Goal: Task Accomplishment & Management: Manage account settings

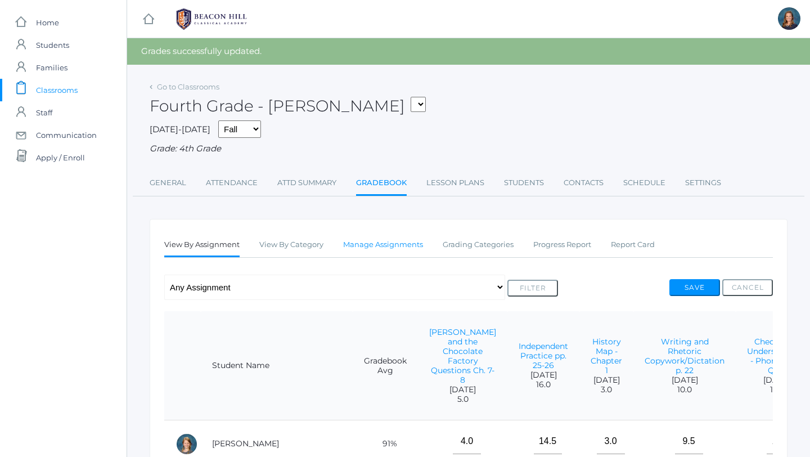
click at [375, 245] on link "Manage Assignments" at bounding box center [383, 244] width 80 height 22
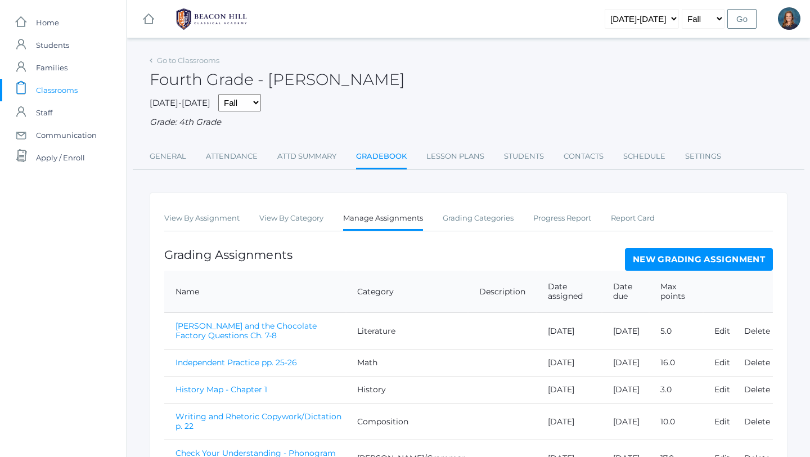
click at [716, 264] on link "New Grading Assignment" at bounding box center [699, 259] width 148 height 22
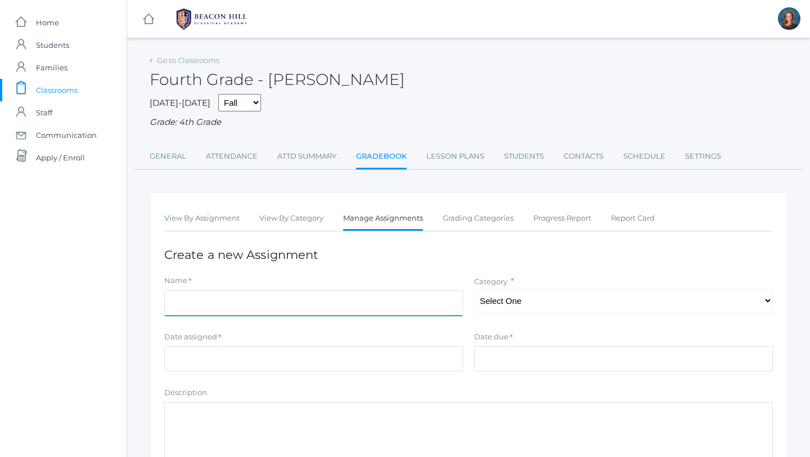
click at [371, 304] on input "Name" at bounding box center [313, 302] width 299 height 25
type input "Math Test 1"
select select "1127"
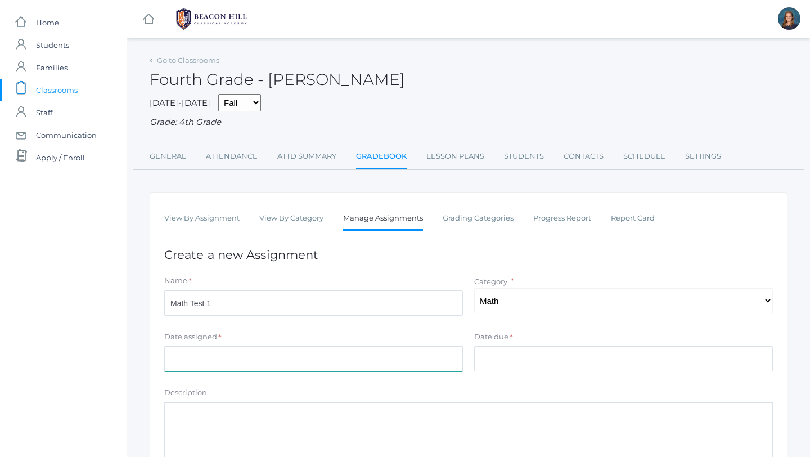
click at [325, 358] on input "Date assigned" at bounding box center [313, 358] width 299 height 25
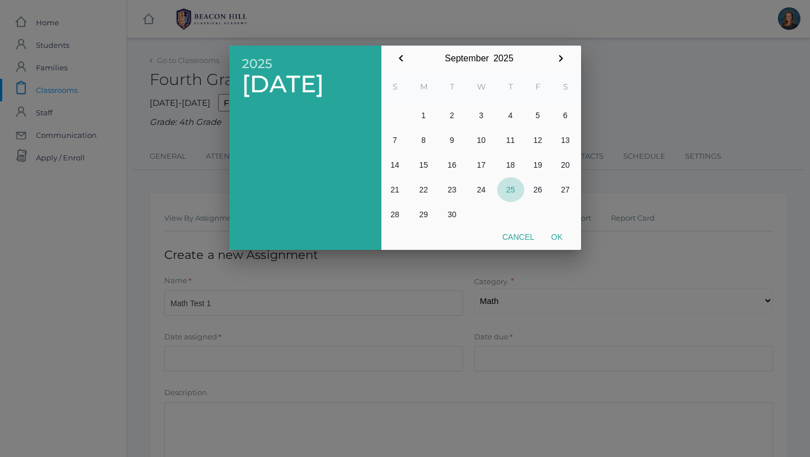
click at [517, 188] on button "25" at bounding box center [510, 189] width 27 height 25
click at [560, 230] on button "Ok" at bounding box center [557, 237] width 28 height 20
type input "[DATE]"
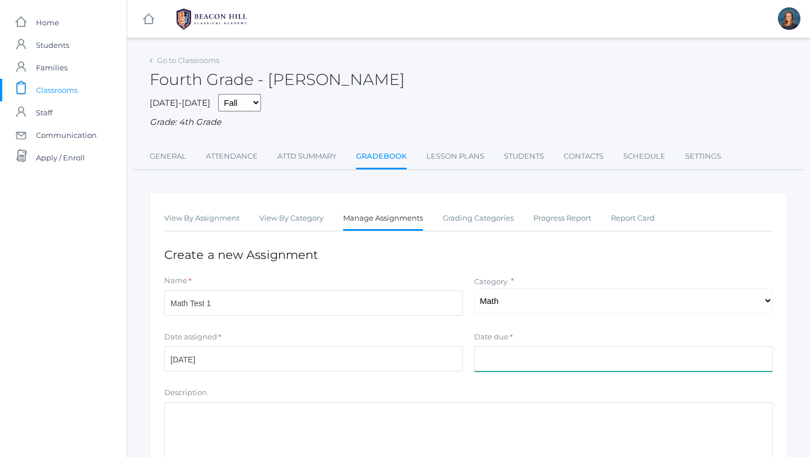
click at [497, 366] on input "Date due" at bounding box center [623, 358] width 299 height 25
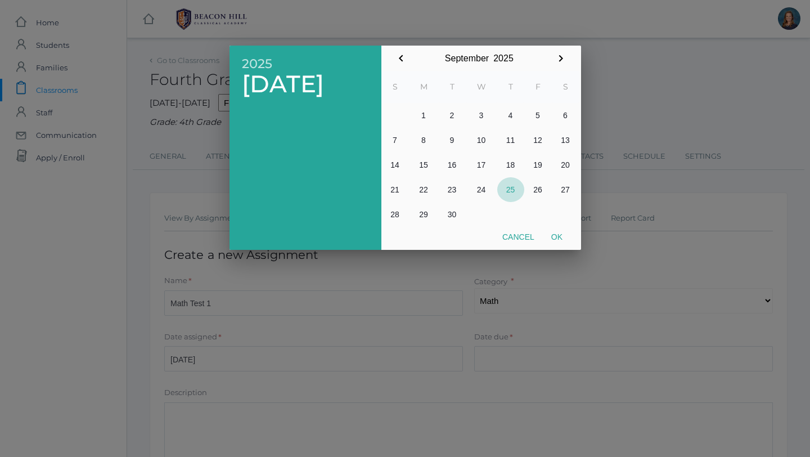
click at [514, 187] on button "25" at bounding box center [510, 189] width 27 height 25
click at [558, 237] on button "Ok" at bounding box center [557, 237] width 28 height 20
type input "2025-09-25"
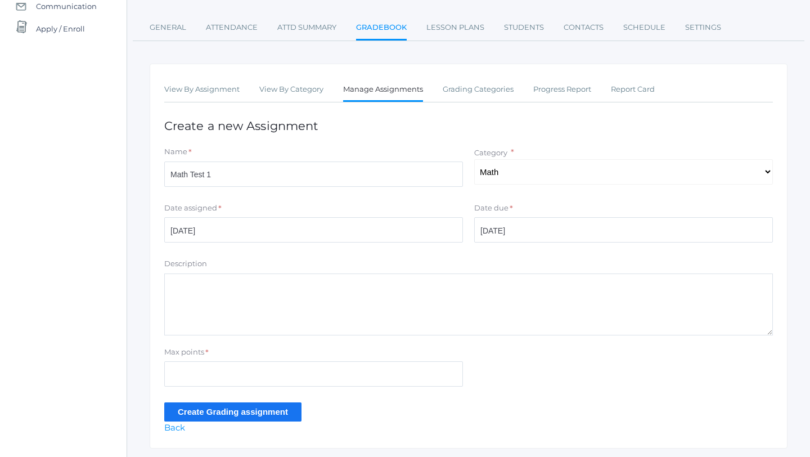
scroll to position [137, 0]
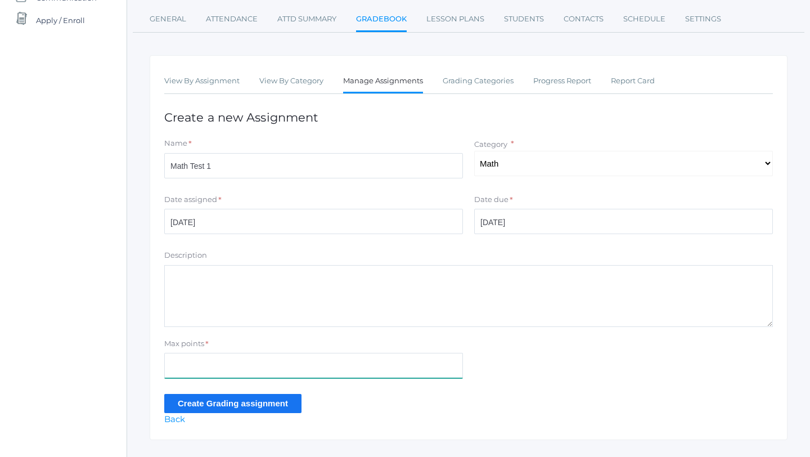
click at [222, 376] on input "Max points" at bounding box center [313, 365] width 299 height 25
type input "26"
click at [210, 404] on input "Create Grading assignment" at bounding box center [232, 403] width 137 height 19
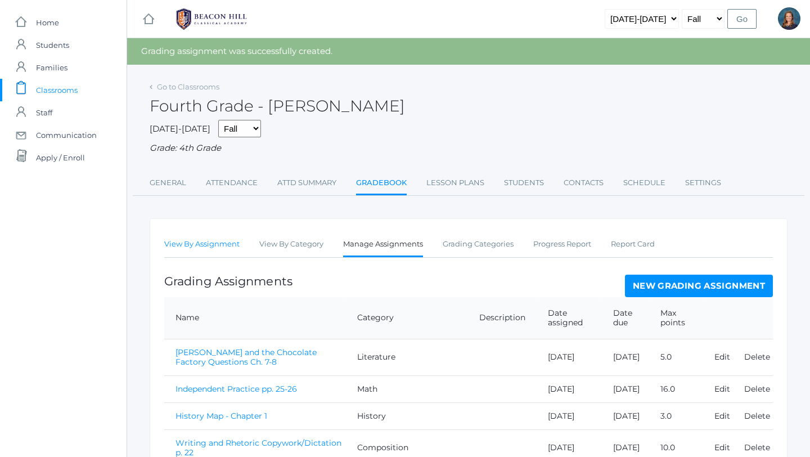
click at [193, 244] on link "View By Assignment" at bounding box center [201, 244] width 75 height 22
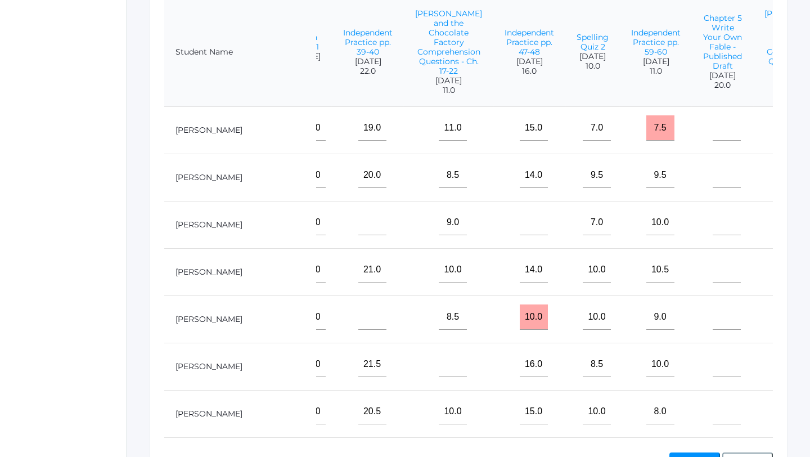
scroll to position [0, 1030]
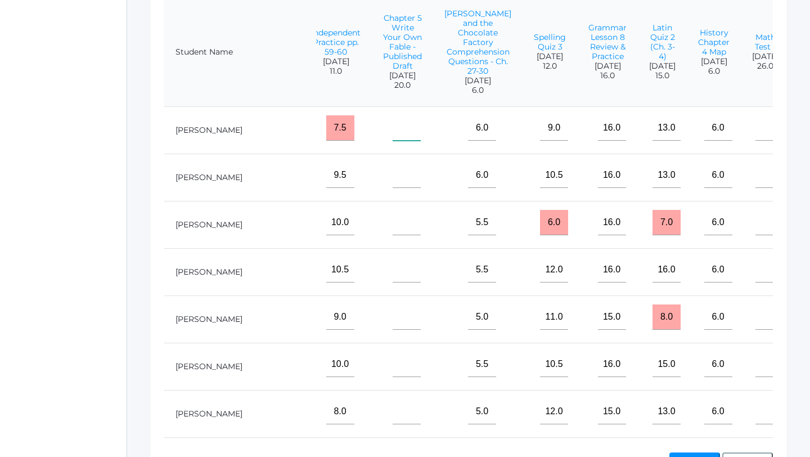
click at [392, 128] on input"] "text" at bounding box center [406, 127] width 28 height 25
type input"] "2"
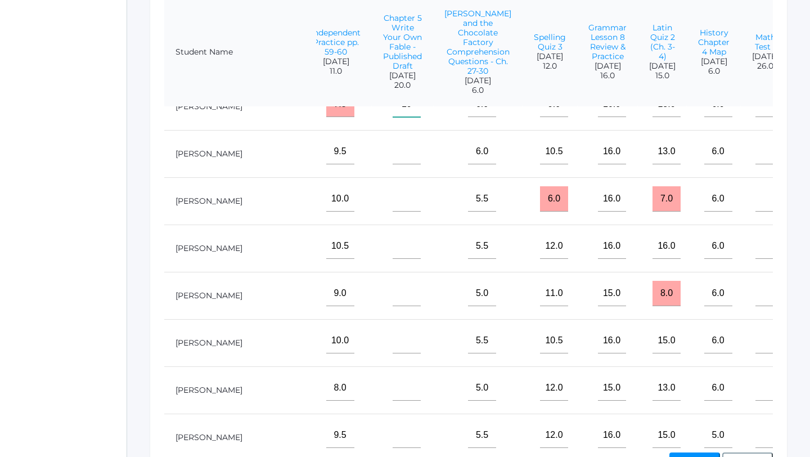
scroll to position [20, 1030]
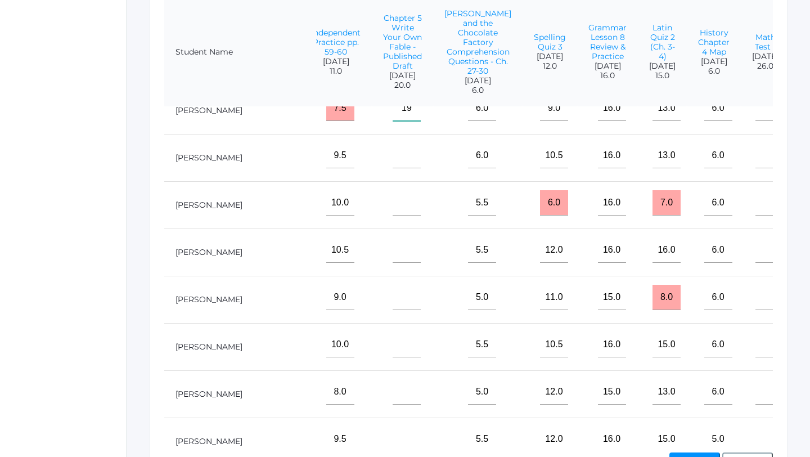
type input"] "19"
click at [392, 203] on input"] "text" at bounding box center [406, 202] width 28 height 25
type input"] "18"
click at [755, 205] on input"] "text" at bounding box center [769, 202] width 28 height 25
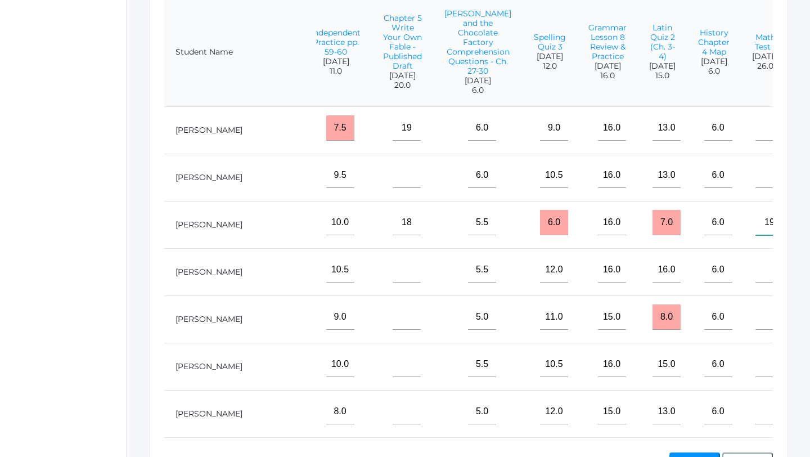
type input"] "19"
click at [755, 127] on input"] "text" at bounding box center [769, 127] width 28 height 25
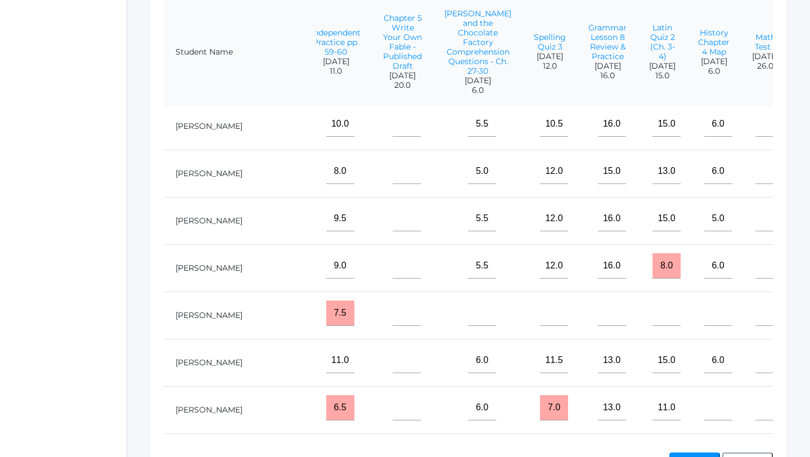
scroll to position [243, 1030]
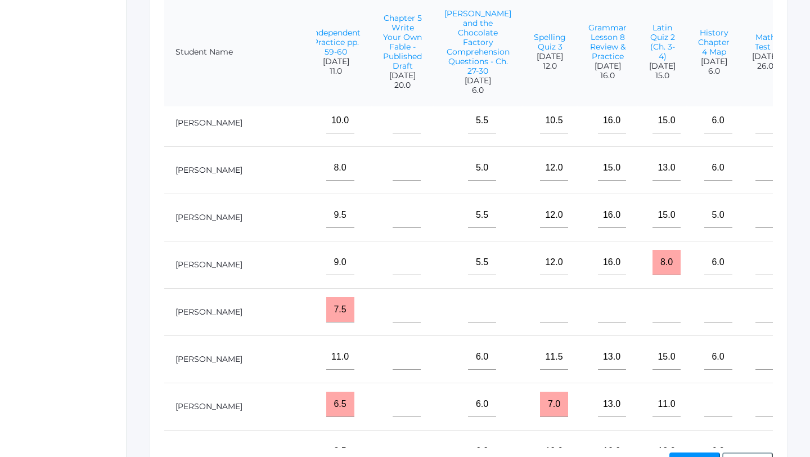
type input"] "25"
click at [392, 365] on input"] "text" at bounding box center [406, 356] width 28 height 25
type input"] "19"
click at [755, 354] on input"] "text" at bounding box center [769, 356] width 28 height 25
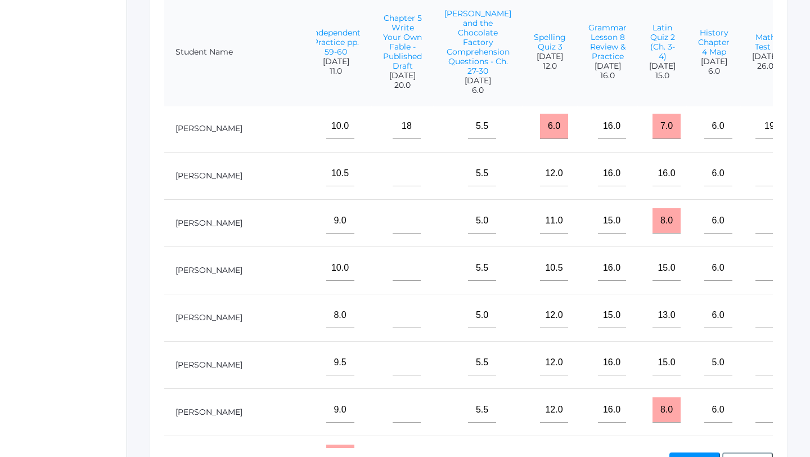
scroll to position [85, 1030]
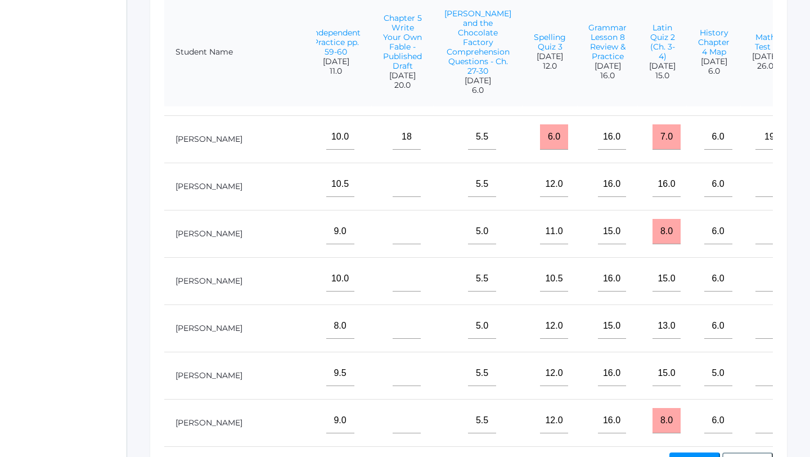
type input"] "18"
click at [755, 227] on input"] "text" at bounding box center [769, 231] width 28 height 25
type input"] "20"
click at [392, 232] on input"] "text" at bounding box center [406, 231] width 28 height 25
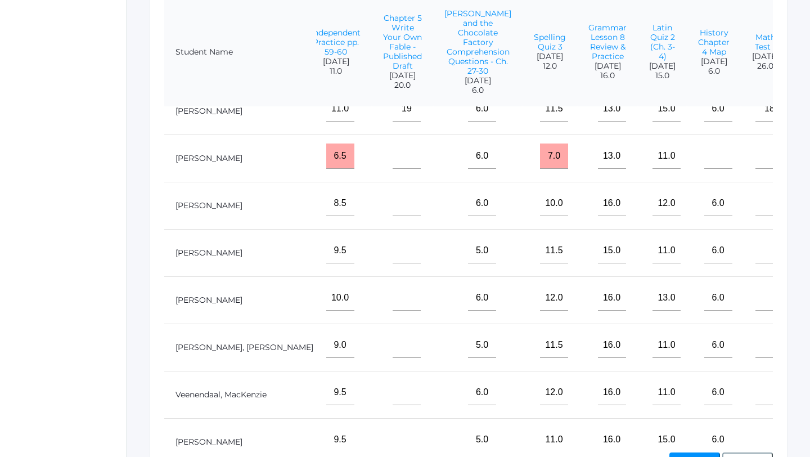
scroll to position [509, 1030]
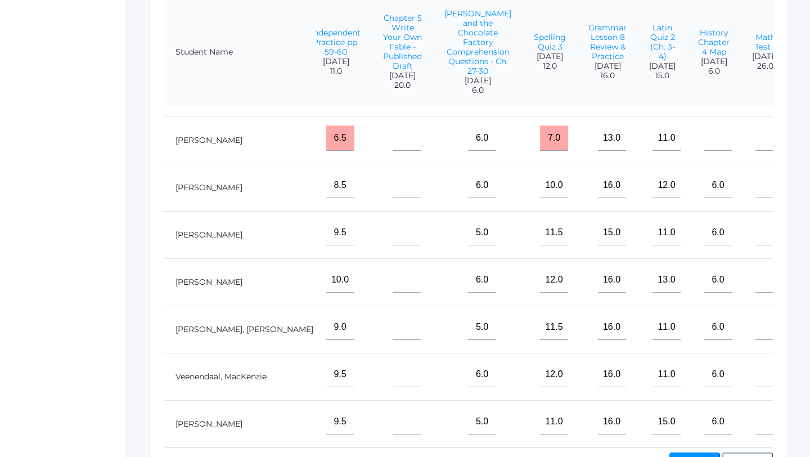
type input"] "18"
click at [392, 327] on input"] "text" at bounding box center [406, 326] width 28 height 25
type input"] "20"
click at [755, 330] on input"] "text" at bounding box center [769, 326] width 28 height 25
type input"] "26"
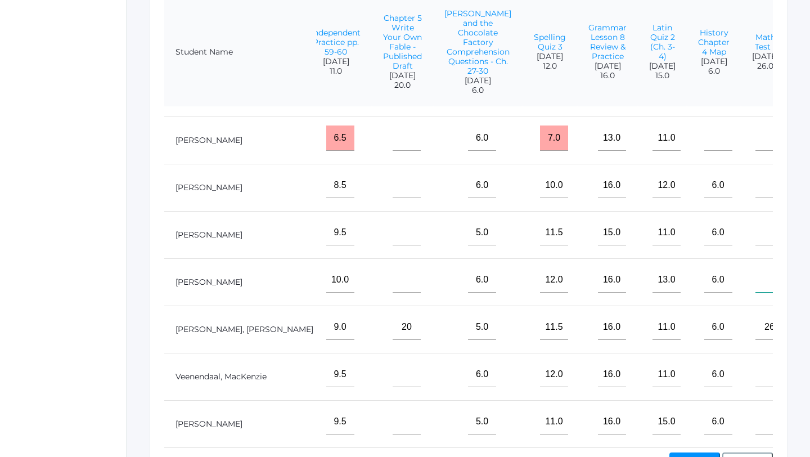
click at [755, 286] on input"] "text" at bounding box center [769, 279] width 28 height 25
type input"] "24"
click at [392, 288] on input"] "text" at bounding box center [406, 279] width 28 height 25
type input"] "2"
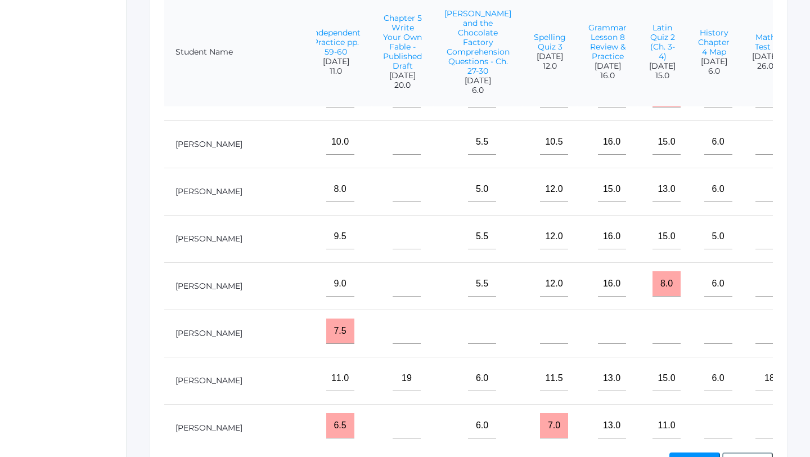
scroll to position [205, 1030]
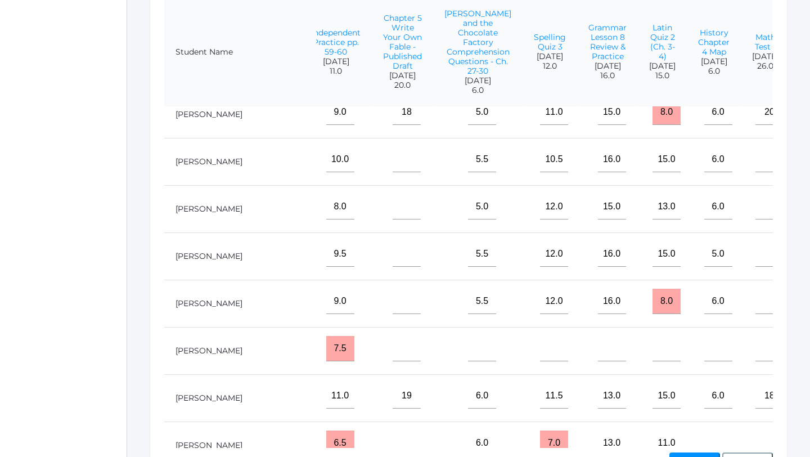
type input"] "19"
click at [755, 206] on input"] "text" at bounding box center [769, 206] width 28 height 25
type input"] "25"
click at [392, 209] on input"] "text" at bounding box center [406, 206] width 28 height 25
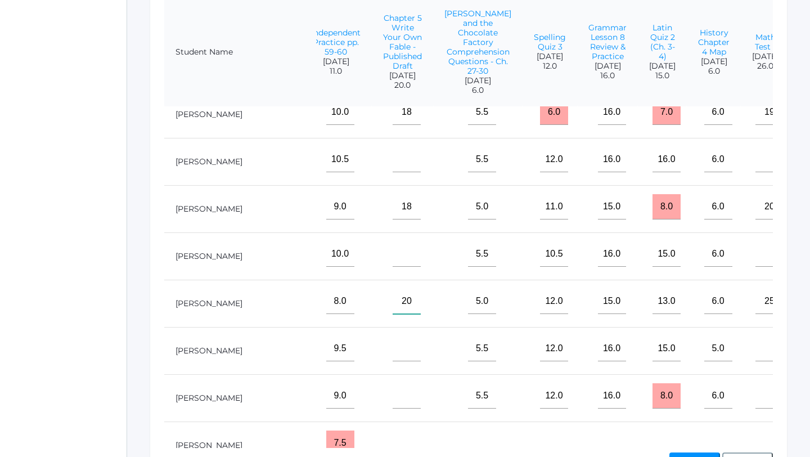
scroll to position [109, 1030]
type input"] "20"
click at [755, 153] on input"] "text" at bounding box center [769, 160] width 28 height 25
type input"] "21"
click at [392, 164] on input"] "text" at bounding box center [406, 160] width 28 height 25
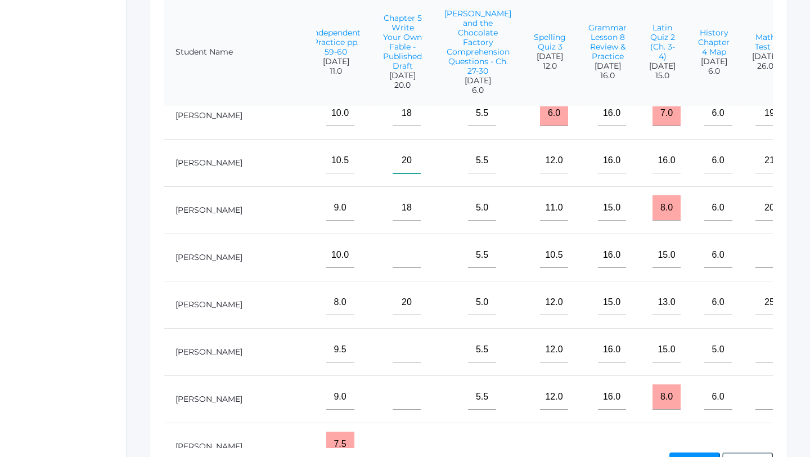
type input"] "20"
click at [755, 347] on input"] "text" at bounding box center [769, 349] width 28 height 25
type input"] "26"
click at [392, 346] on input"] "text" at bounding box center [406, 349] width 28 height 25
type input"] "20"
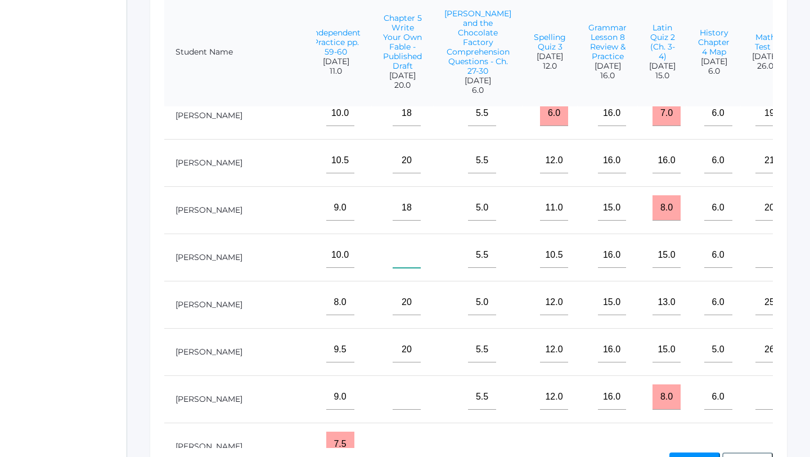
click at [392, 252] on input"] "text" at bounding box center [406, 254] width 28 height 25
type input"] "20"
click at [755, 250] on input"] "text" at bounding box center [769, 254] width 28 height 25
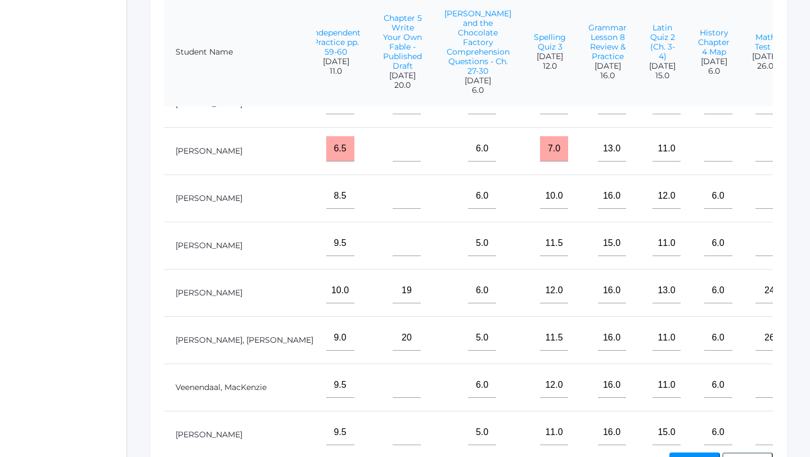
scroll to position [509, 1030]
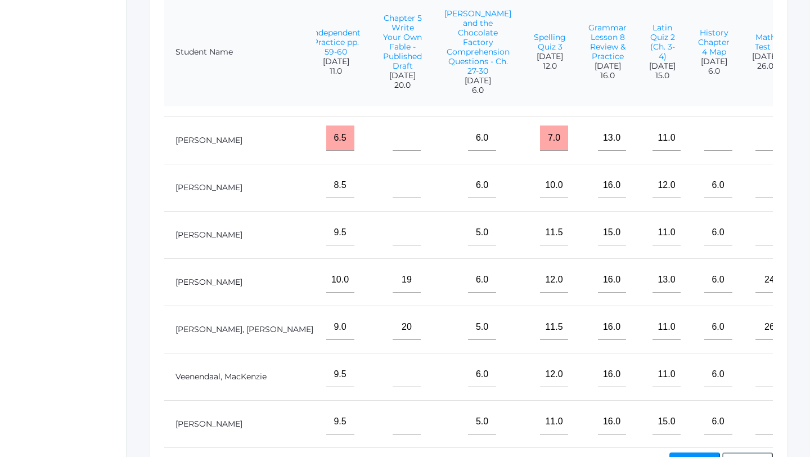
type input"] "24"
click at [392, 372] on input"] "text" at bounding box center [406, 374] width 28 height 25
type input"] "20"
click at [755, 371] on input"] "text" at bounding box center [769, 374] width 28 height 25
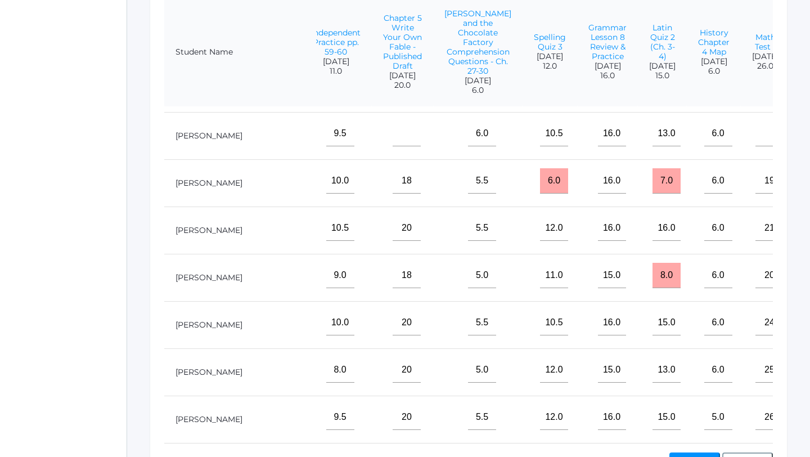
scroll to position [0, 1030]
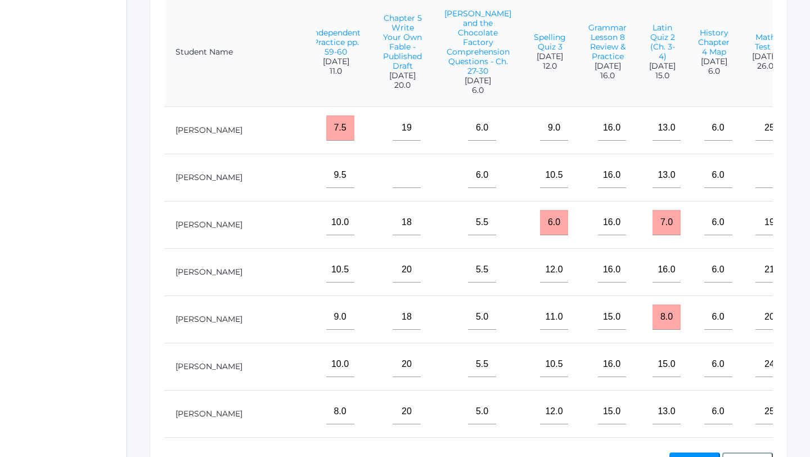
type input"] "24"
click at [392, 174] on input"] "text" at bounding box center [406, 175] width 28 height 25
type input"] "18"
click at [755, 177] on input"] "text" at bounding box center [769, 175] width 28 height 25
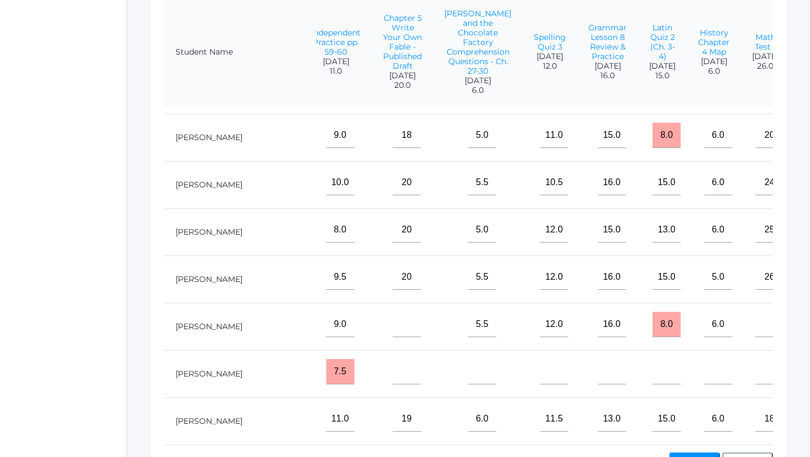
scroll to position [189, 1030]
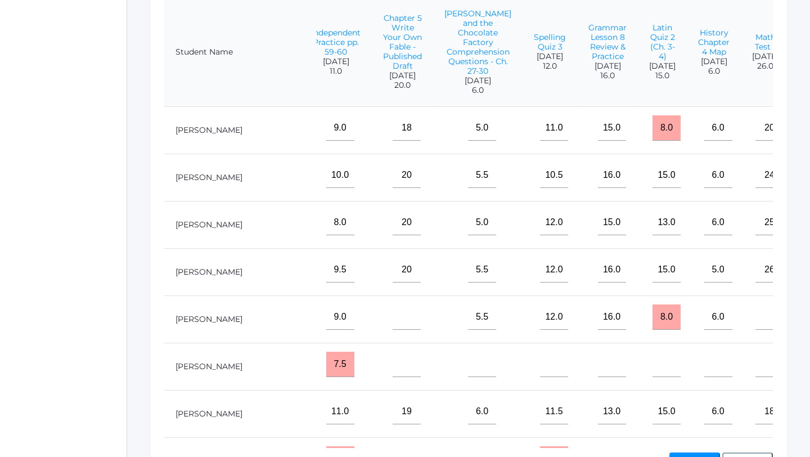
type input"] "16"
click at [755, 319] on input"] "text" at bounding box center [769, 316] width 28 height 25
type input"] "24"
click at [392, 315] on input"] "text" at bounding box center [406, 316] width 28 height 25
type input"] "1"
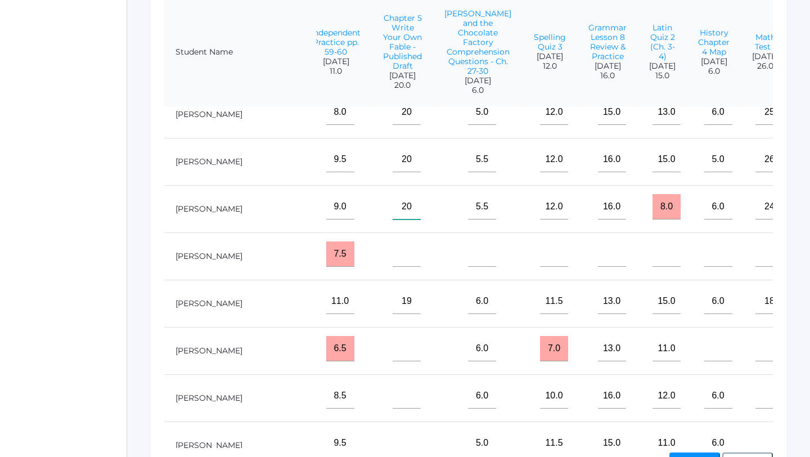
scroll to position [347, 1030]
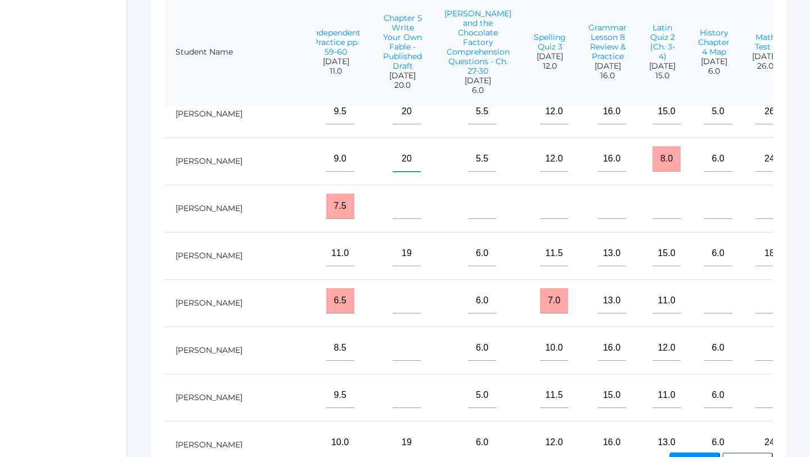
type input"] "20"
click at [392, 305] on input"] "text" at bounding box center [406, 300] width 28 height 25
type input"] "20"
click at [755, 302] on input"] "text" at bounding box center [769, 300] width 28 height 25
type input"] "23"
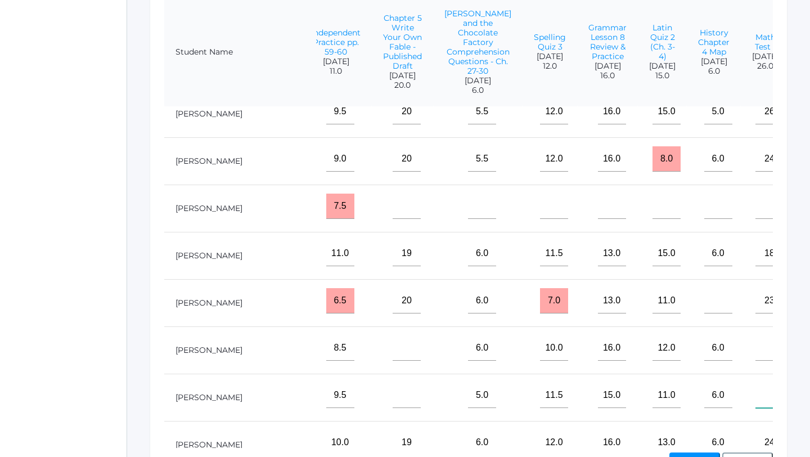
click at [755, 398] on input"] "text" at bounding box center [769, 394] width 28 height 25
type input"] "20"
click at [392, 394] on input"] "text" at bounding box center [406, 394] width 28 height 25
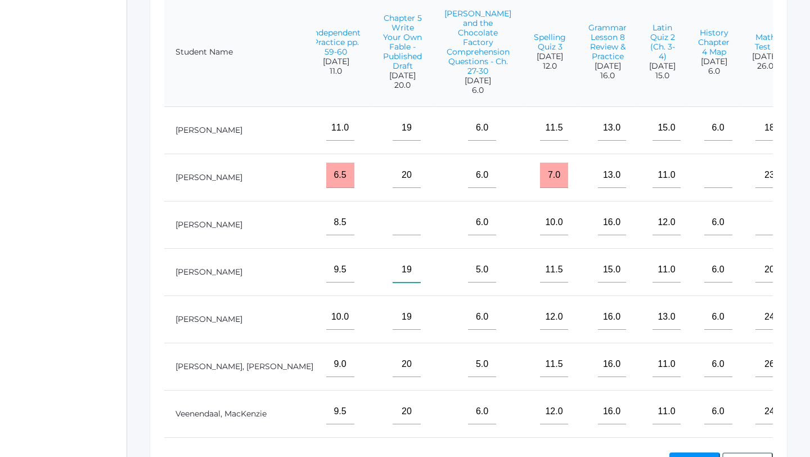
scroll to position [473, 1030]
type input"] "19"
click at [755, 222] on input"] "text" at bounding box center [769, 221] width 28 height 25
type input"] "24"
click at [392, 228] on input"] "text" at bounding box center [406, 221] width 28 height 25
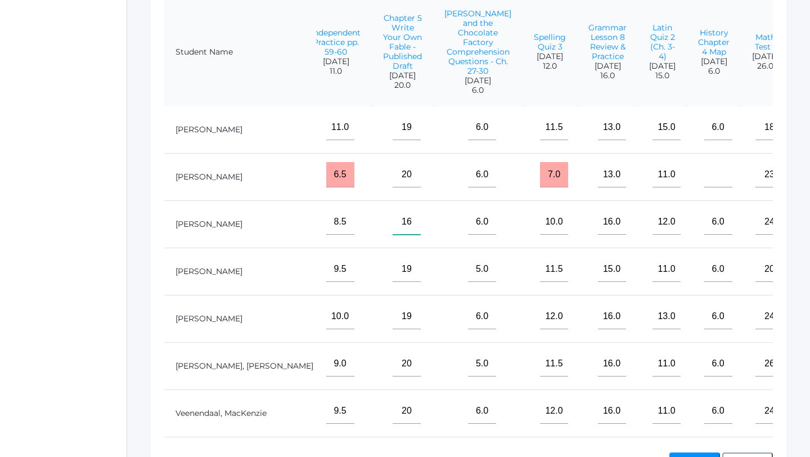
scroll to position [509, 1030]
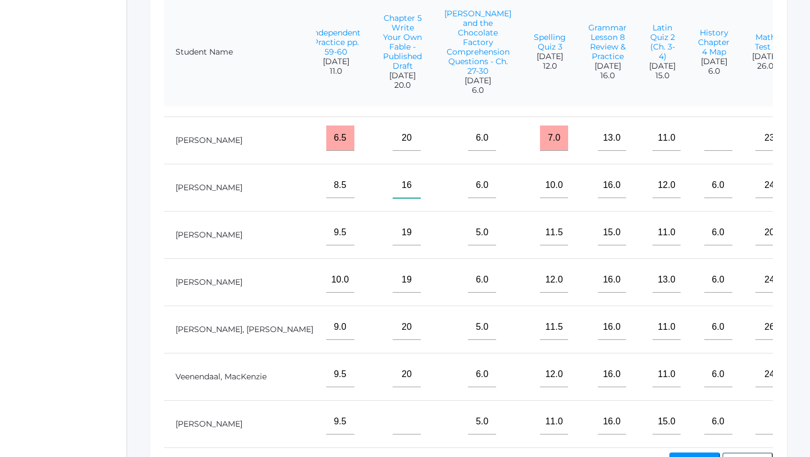
type input"] "16"
click at [755, 426] on input"] "text" at bounding box center [769, 421] width 28 height 25
type input"] "20"
click at [392, 428] on input"] "text" at bounding box center [406, 421] width 28 height 25
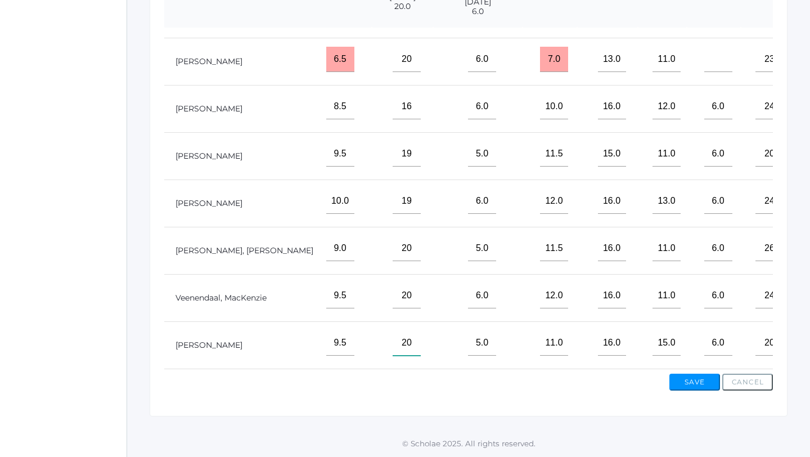
scroll to position [366, 0]
type input"] "20"
click at [701, 380] on button "Save" at bounding box center [694, 382] width 51 height 17
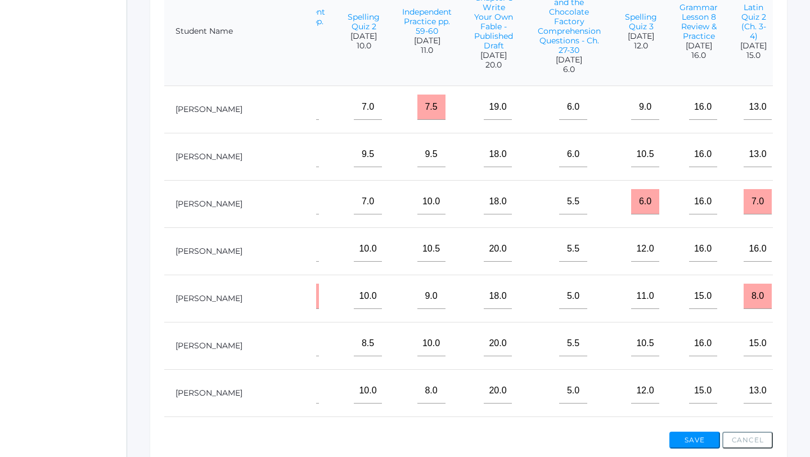
scroll to position [0, 964]
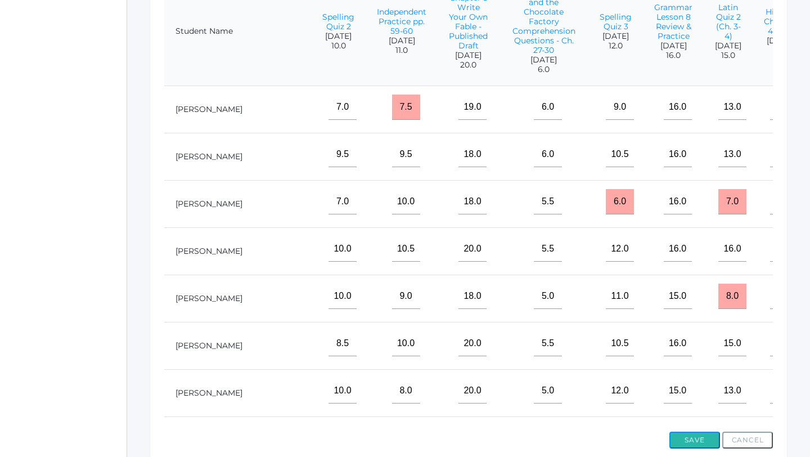
click at [678, 438] on button "Save" at bounding box center [694, 439] width 51 height 17
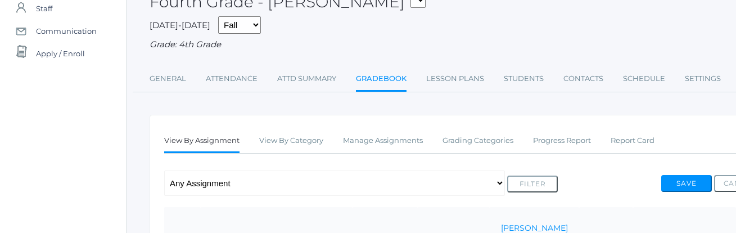
scroll to position [105, 0]
click at [438, 75] on link "Lesson Plans" at bounding box center [455, 78] width 58 height 22
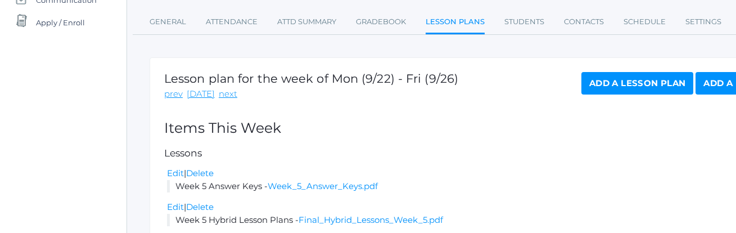
scroll to position [148, 0]
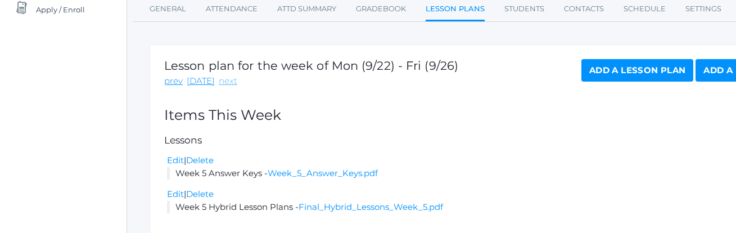
click at [225, 82] on link "next" at bounding box center [228, 81] width 19 height 13
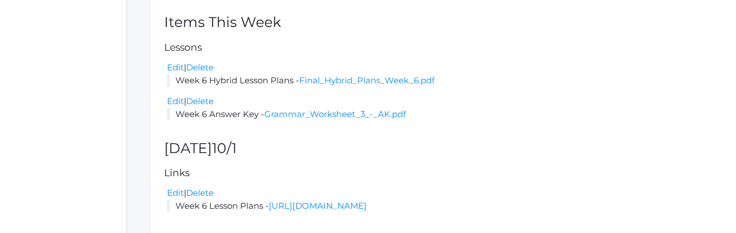
scroll to position [233, 0]
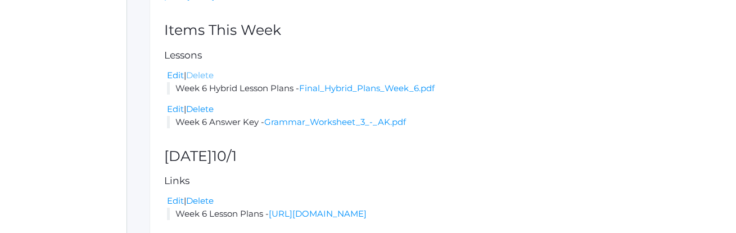
click at [211, 75] on link "Delete" at bounding box center [200, 75] width 28 height 11
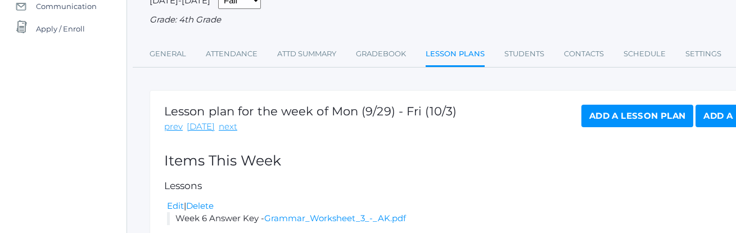
scroll to position [131, 0]
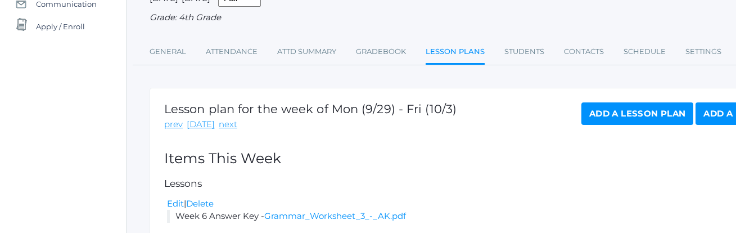
click at [630, 111] on link "Add a Lesson Plan" at bounding box center [637, 113] width 112 height 22
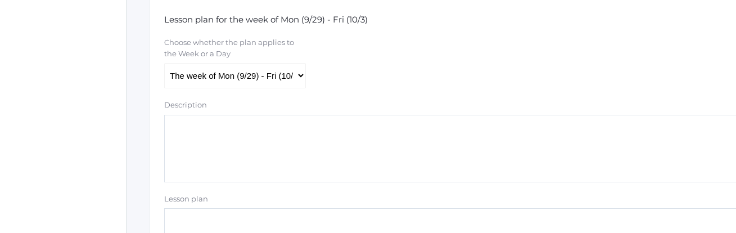
scroll to position [238, 0]
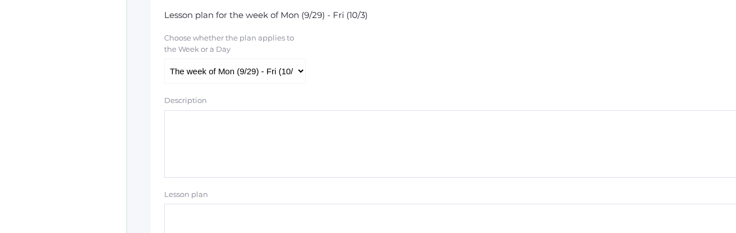
click at [241, 127] on textarea "Description" at bounding box center [464, 143] width 601 height 67
type textarea "Week 6 Hybrid Plans"
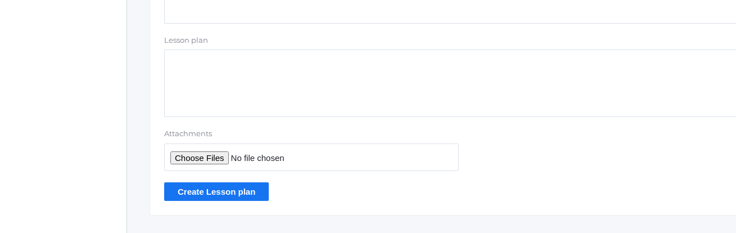
scroll to position [392, 0]
type input "C:\fakepath\Final Hybrid Plans Week 6.pdf"
type textarea "Week 6 Hybrid Plans"
click at [239, 191] on input "Create Lesson plan" at bounding box center [216, 191] width 105 height 19
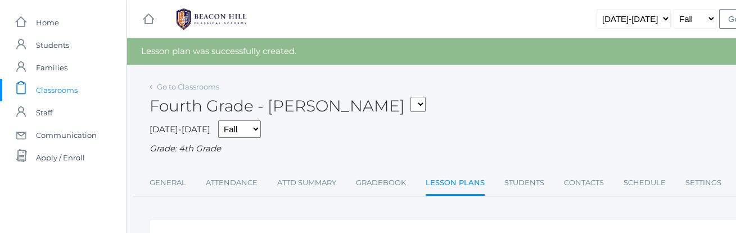
click at [40, 88] on span "Classrooms" at bounding box center [57, 90] width 42 height 22
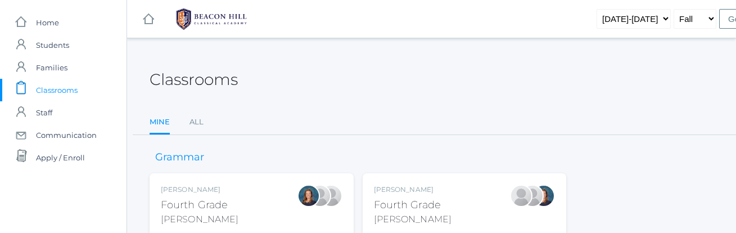
click at [394, 200] on div "Fourth Grade" at bounding box center [413, 204] width 78 height 15
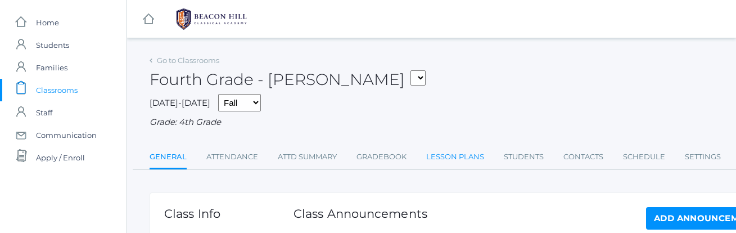
click at [463, 157] on link "Lesson Plans" at bounding box center [455, 157] width 58 height 22
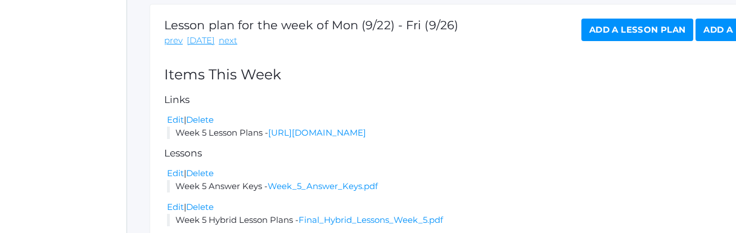
scroll to position [191, 0]
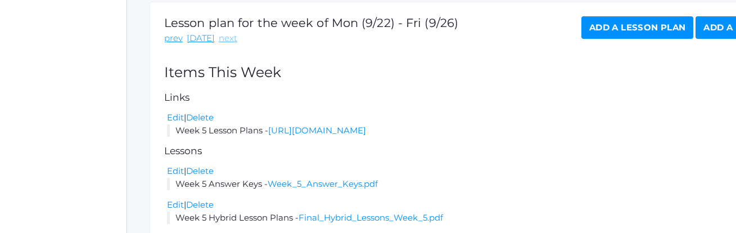
click at [228, 40] on link "next" at bounding box center [228, 38] width 19 height 13
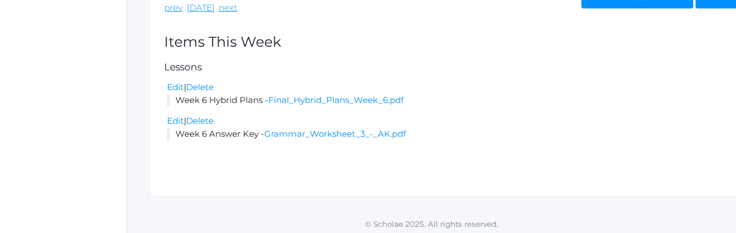
scroll to position [225, 0]
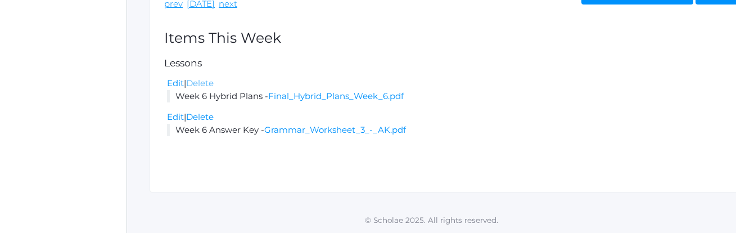
click at [206, 85] on link "Delete" at bounding box center [200, 83] width 28 height 11
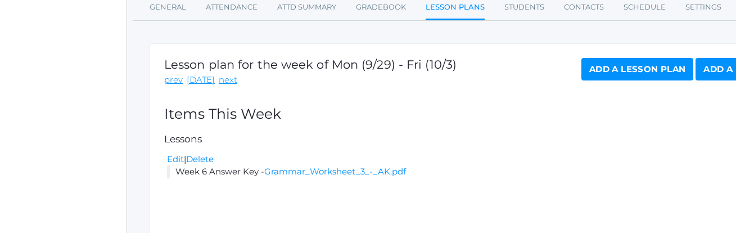
scroll to position [172, 0]
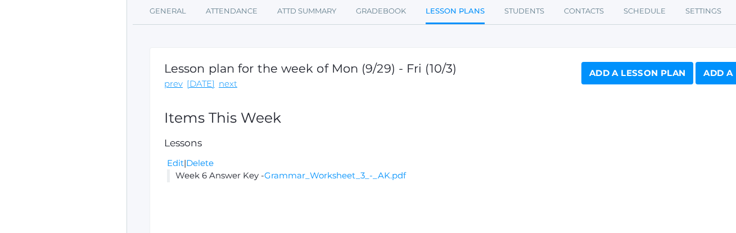
click at [608, 74] on link "Add a Lesson Plan" at bounding box center [637, 73] width 112 height 22
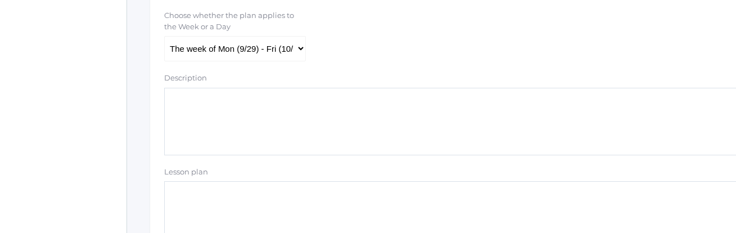
scroll to position [263, 0]
click at [250, 123] on textarea "Description" at bounding box center [464, 118] width 601 height 67
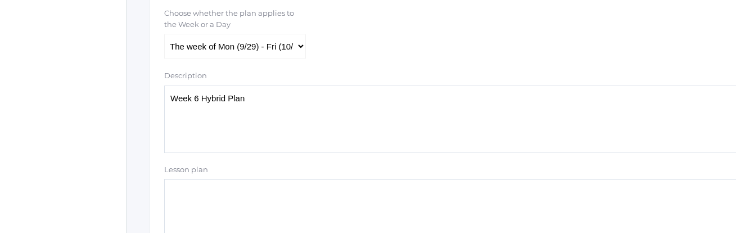
type textarea "Week 6 Hybrid Plans"
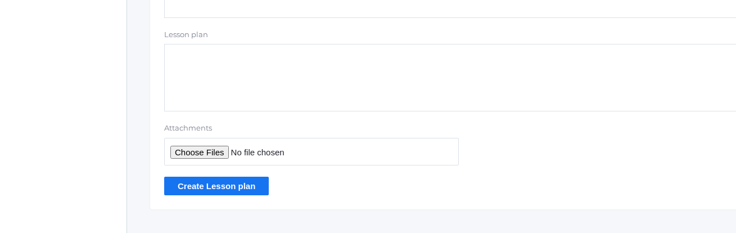
scroll to position [409, 0]
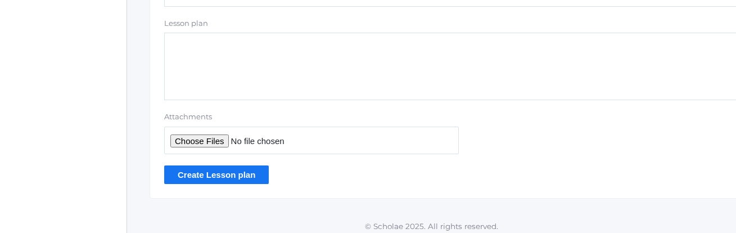
type input "C:\fakepath\Final Hybrid Plans Week 6.pdf"
type textarea "Week 6 Hybrid Plans"
click at [206, 172] on input "Create Lesson plan" at bounding box center [216, 174] width 105 height 19
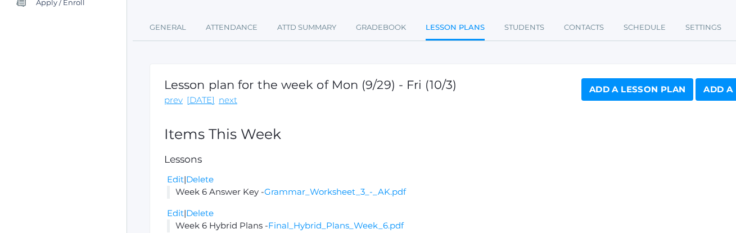
scroll to position [251, 0]
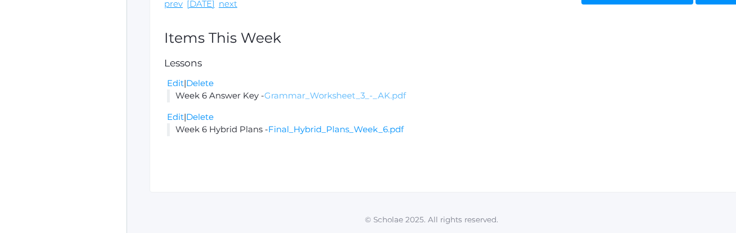
click at [342, 97] on link "Grammar_Worksheet_3_-_AK.pdf" at bounding box center [335, 95] width 142 height 11
click at [291, 132] on link "Final_Hybrid_Plans_Week_6.pdf" at bounding box center [336, 129] width 136 height 11
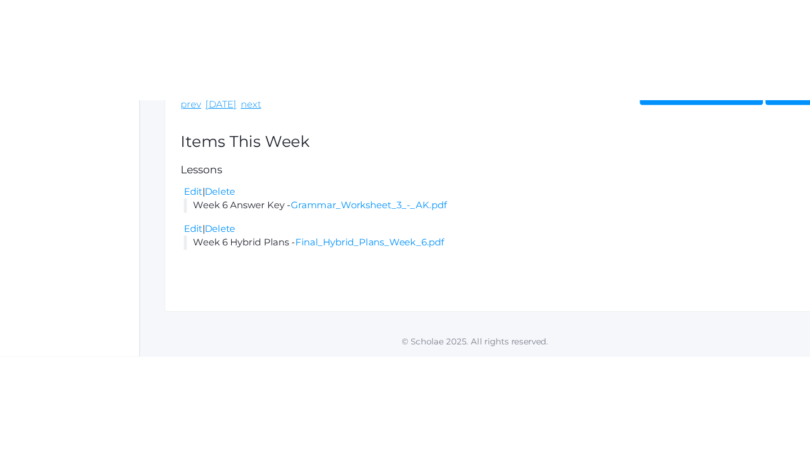
scroll to position [0, 0]
